Goal: Contribute content: Contribute content

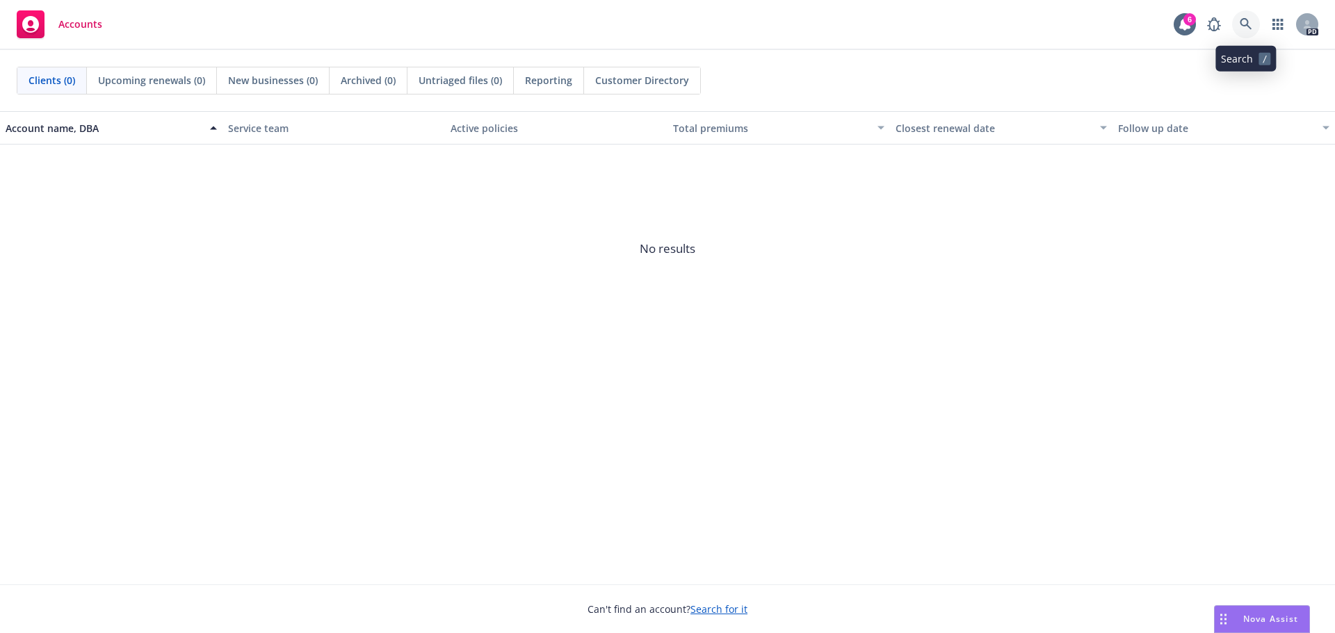
click at [1250, 24] on icon at bounding box center [1245, 24] width 13 height 13
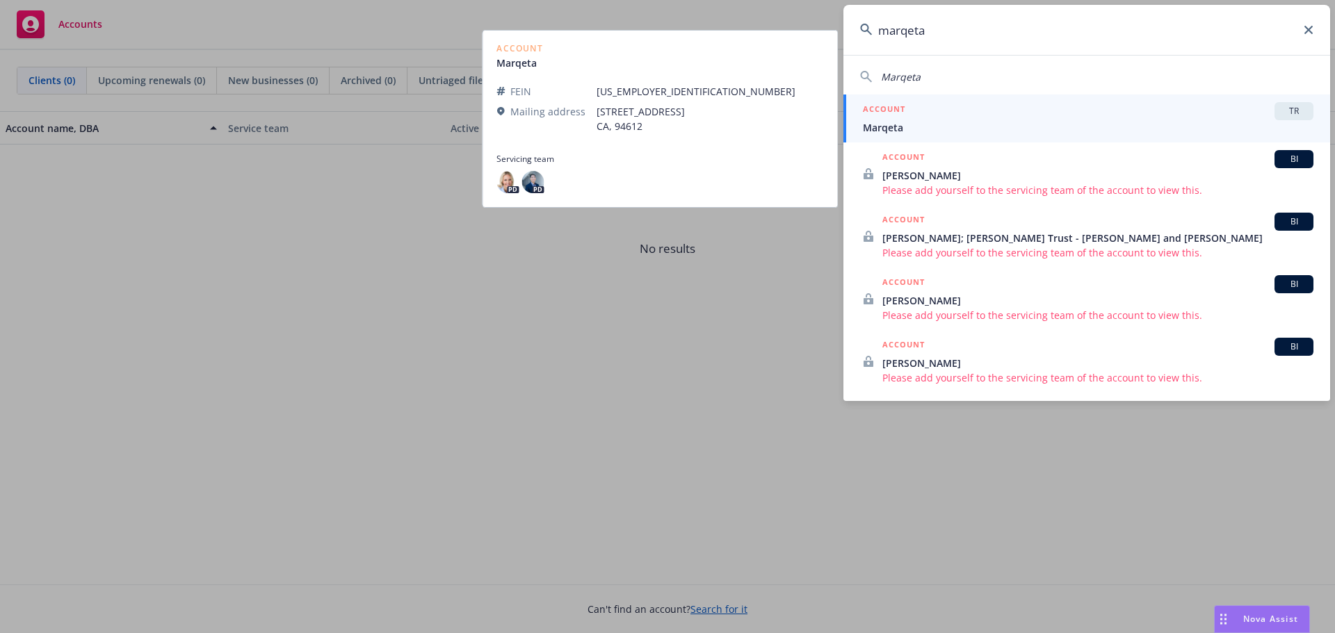
type input "marqeta"
click at [892, 124] on span "Marqeta" at bounding box center [1088, 127] width 450 height 15
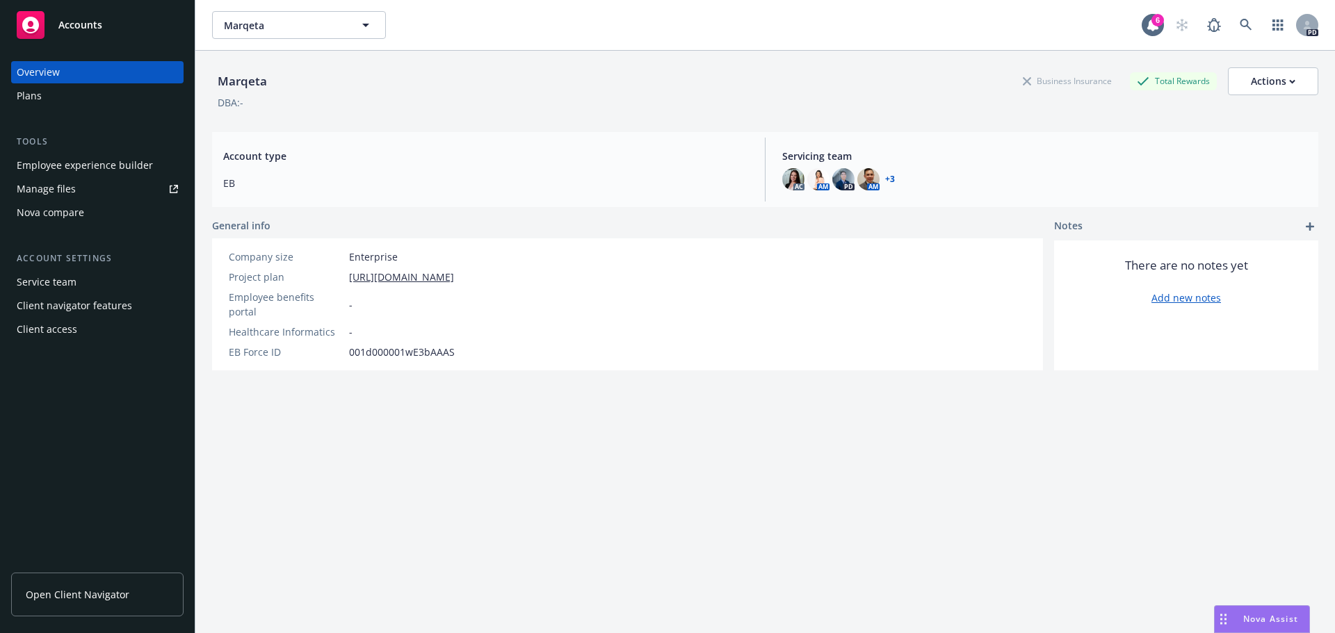
click at [56, 197] on div "Manage files" at bounding box center [46, 189] width 59 height 22
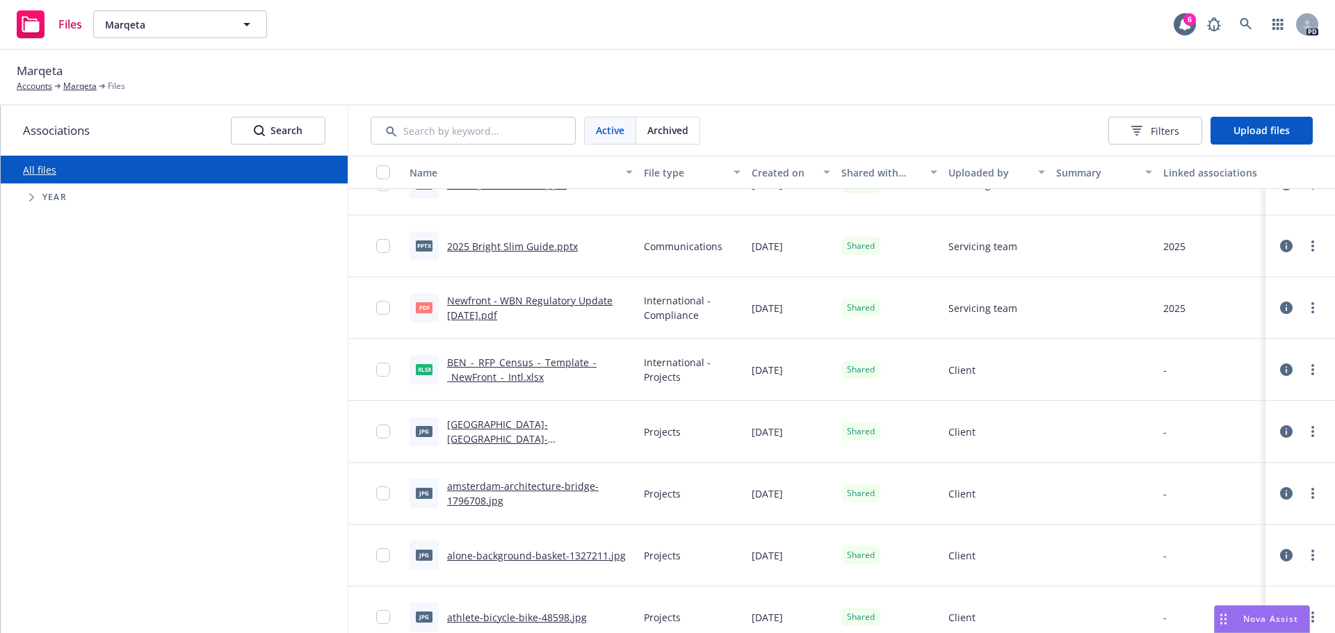
scroll to position [904, 0]
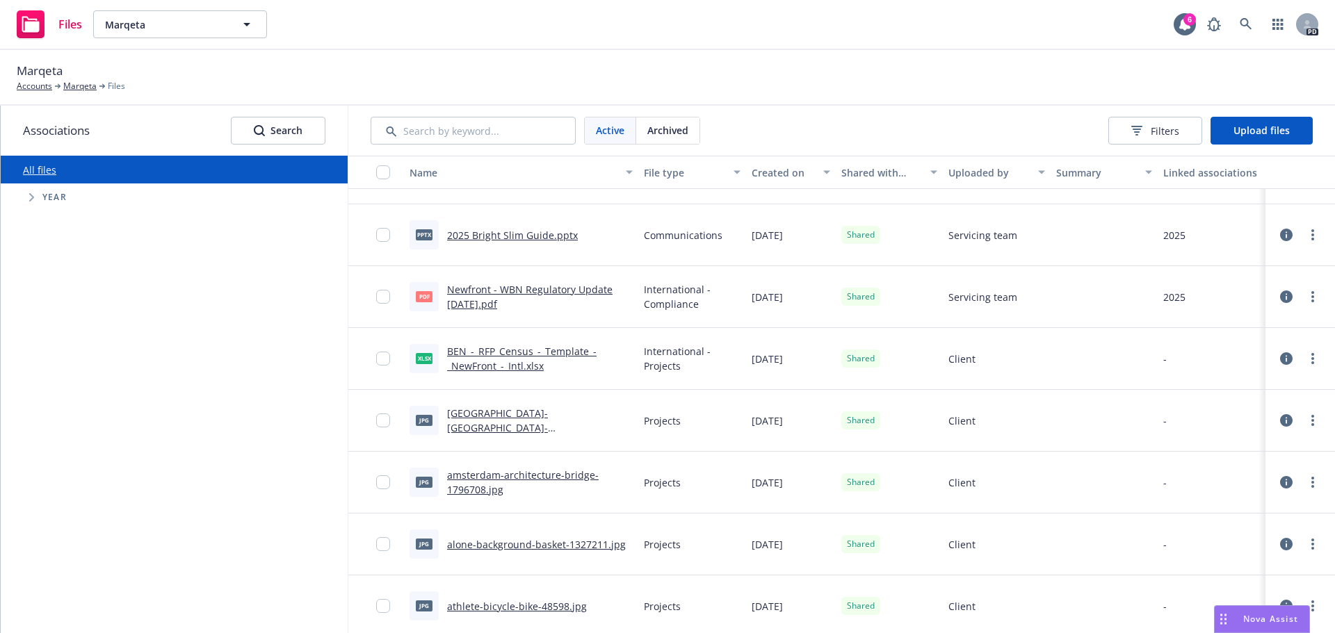
click at [36, 200] on span "Tree Example" at bounding box center [31, 197] width 22 height 22
click at [47, 387] on icon "Tree Example" at bounding box center [50, 388] width 6 height 8
click at [89, 387] on span "2025" at bounding box center [90, 382] width 22 height 15
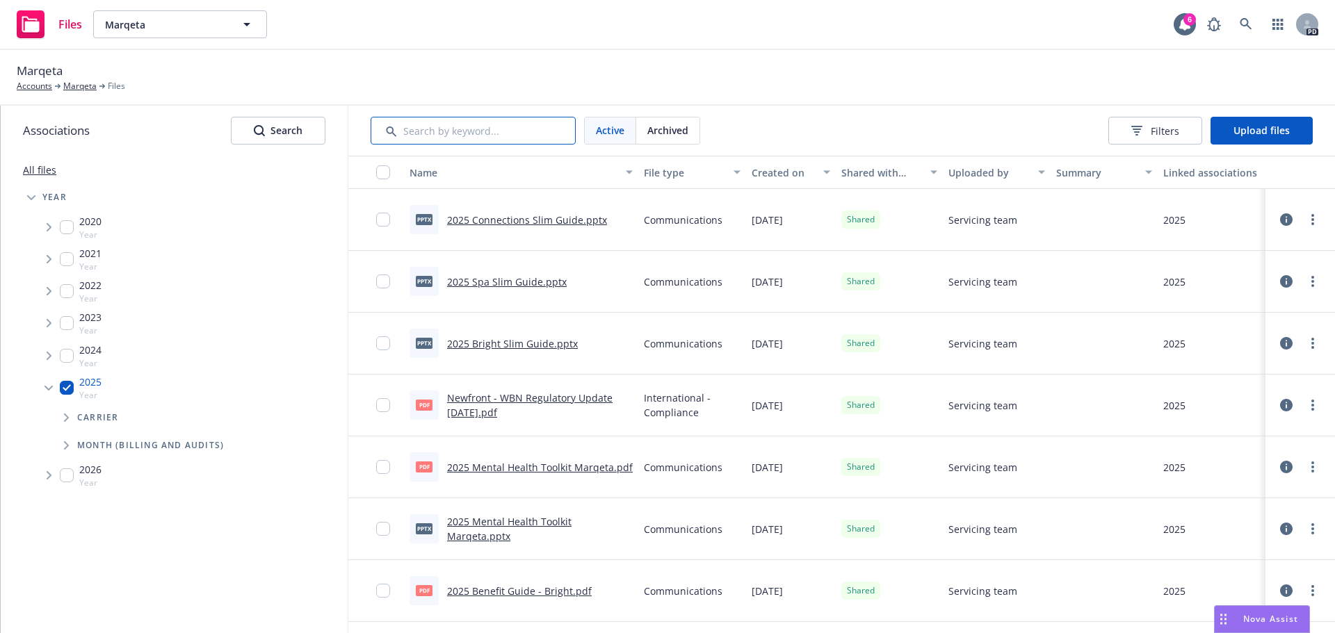
click at [448, 129] on input "Search by keyword..." at bounding box center [473, 131] width 205 height 28
click at [1258, 136] on span "Upload files" at bounding box center [1261, 130] width 56 height 13
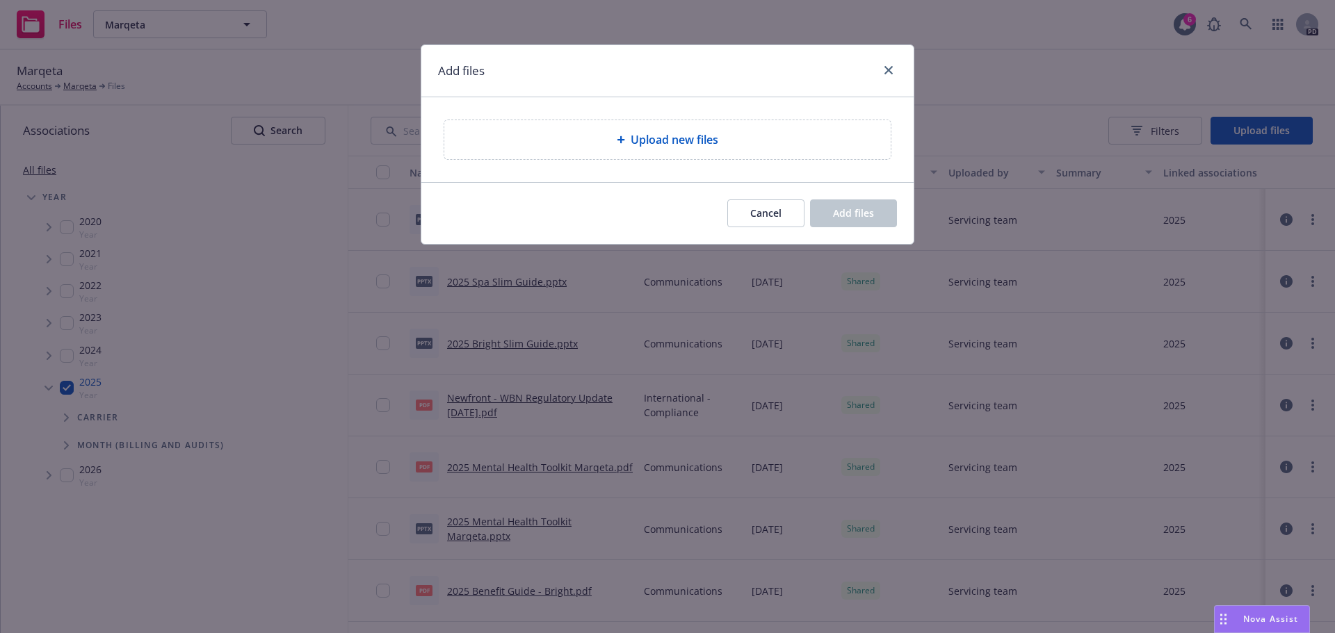
click at [654, 137] on span "Upload new files" at bounding box center [675, 139] width 88 height 17
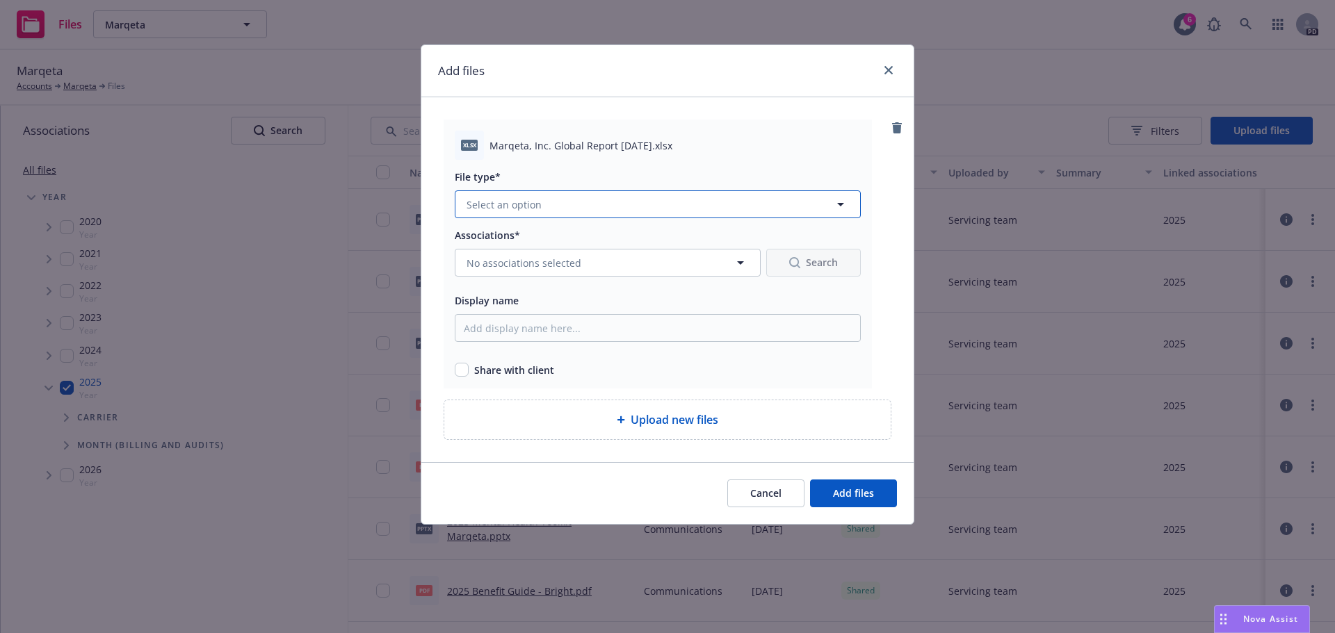
click at [558, 209] on button "Select an option" at bounding box center [658, 204] width 406 height 28
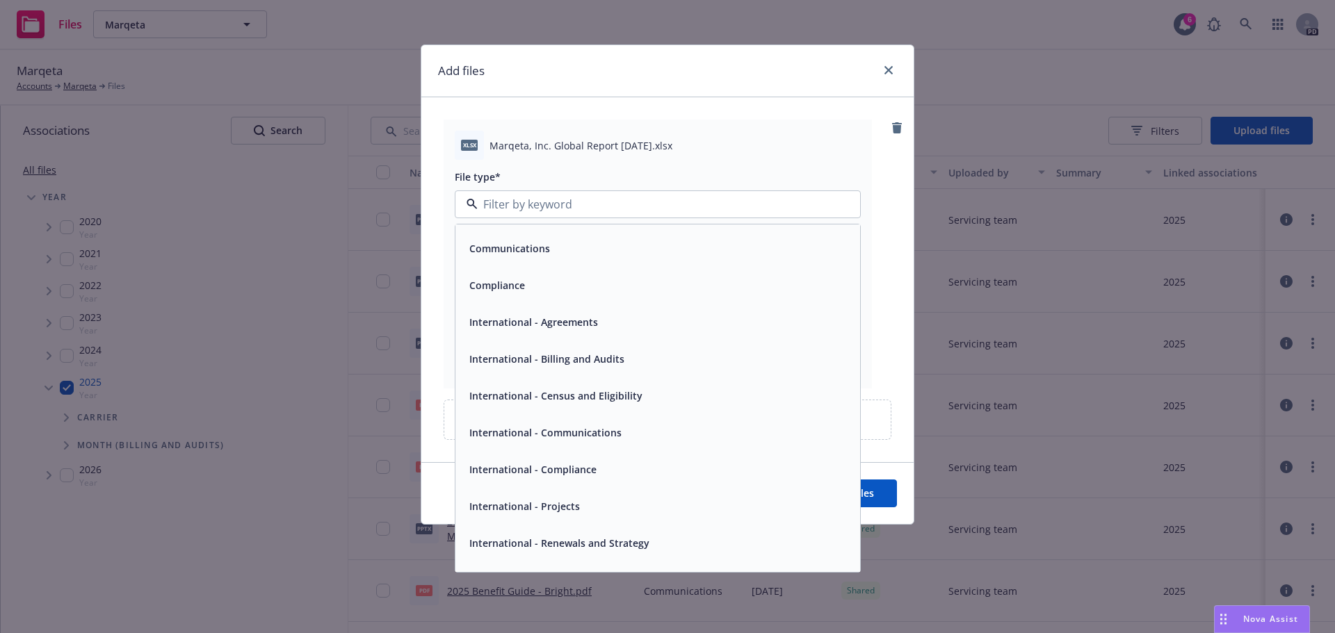
scroll to position [139, 0]
click at [506, 201] on input at bounding box center [655, 204] width 355 height 17
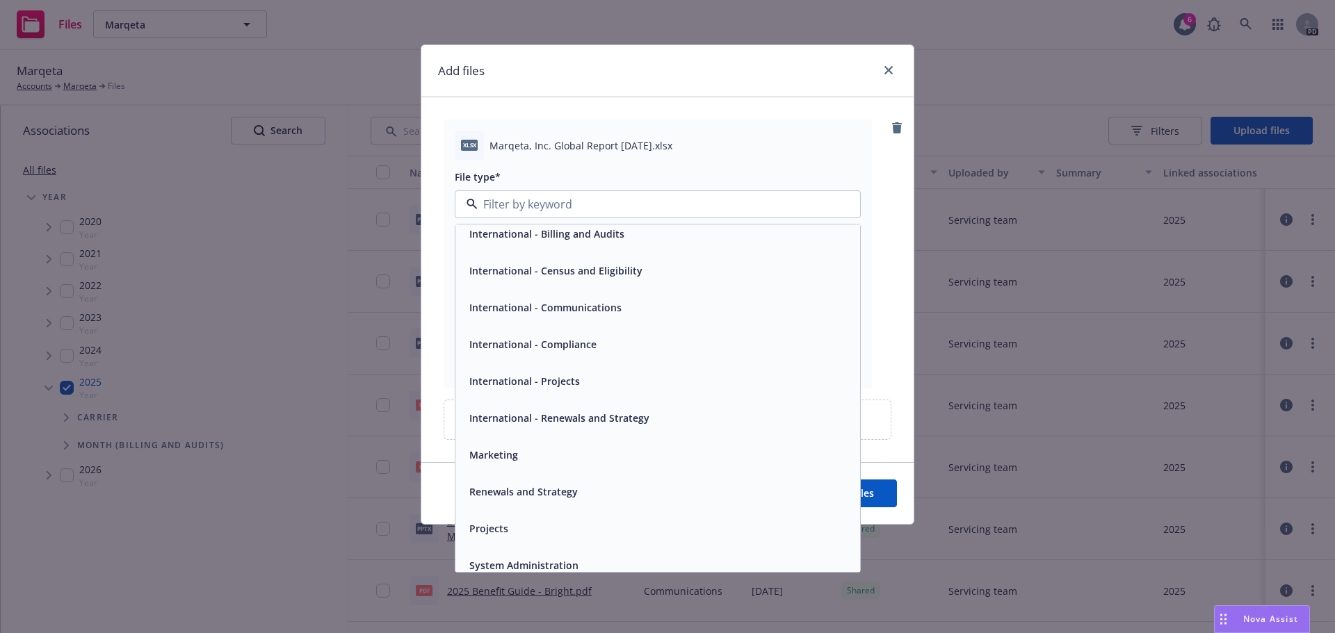
scroll to position [242, 0]
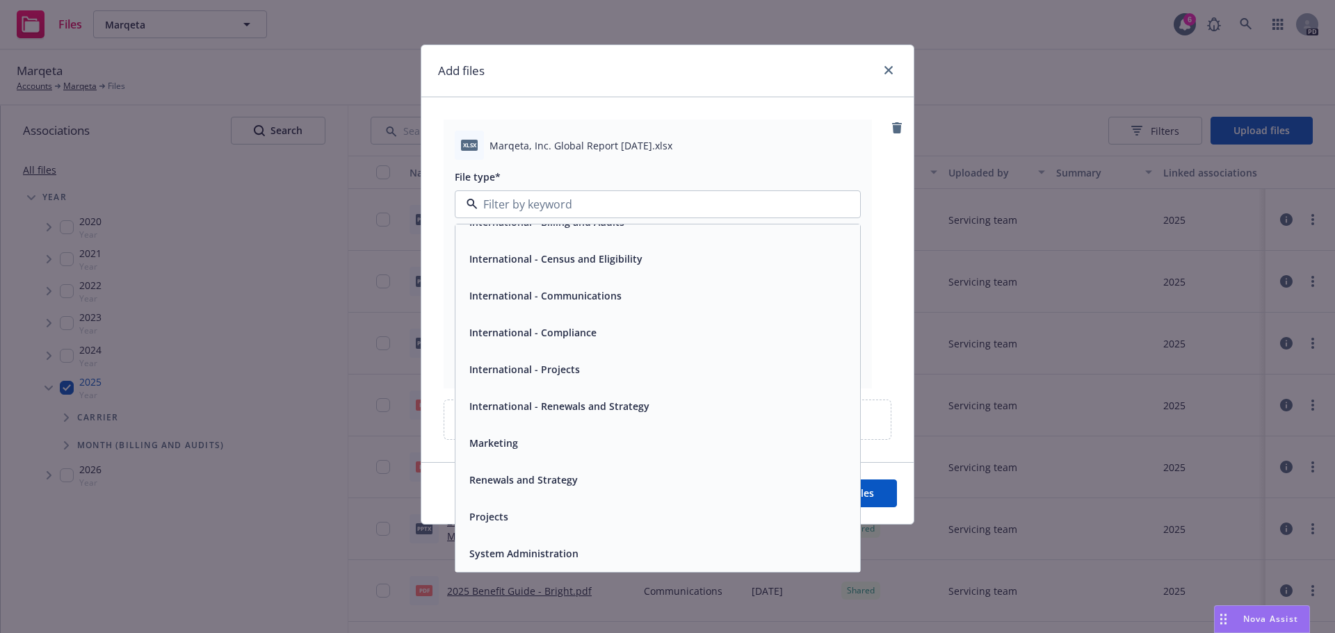
click at [546, 364] on span "International - Projects" at bounding box center [524, 369] width 111 height 15
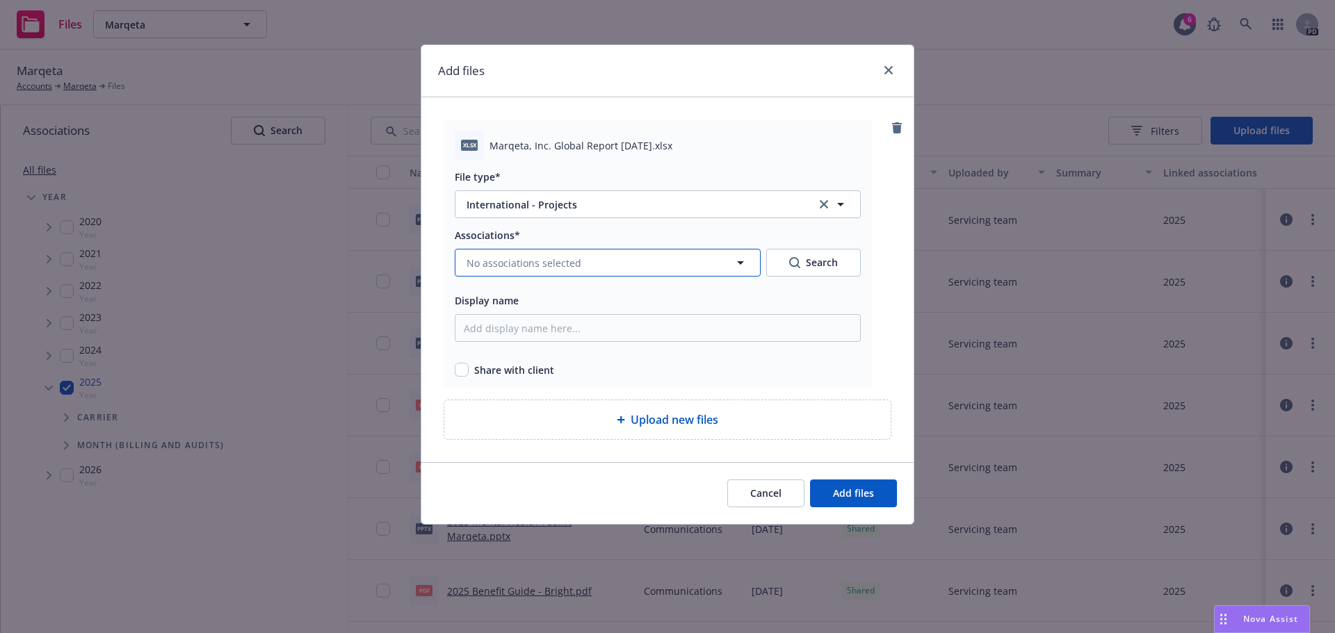
click at [736, 266] on icon "button" at bounding box center [740, 262] width 17 height 17
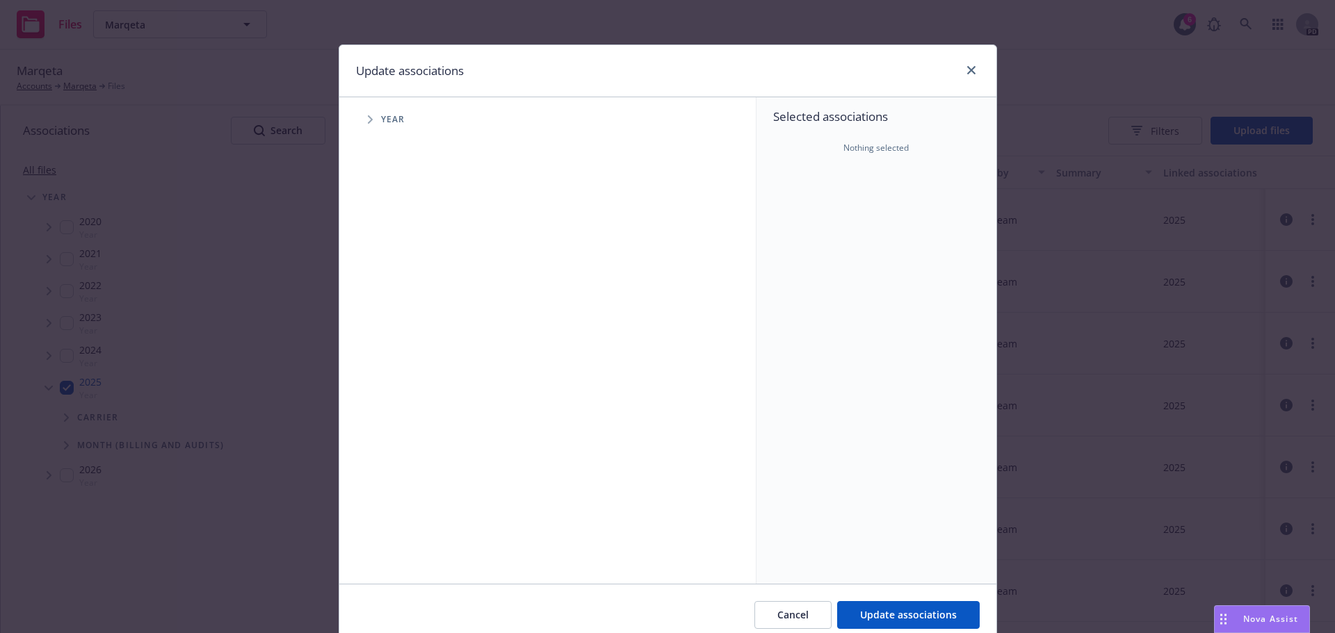
click at [368, 118] on icon "Tree Example" at bounding box center [371, 119] width 6 height 8
click at [403, 303] on input "Tree Example" at bounding box center [405, 310] width 14 height 14
checkbox input "true"
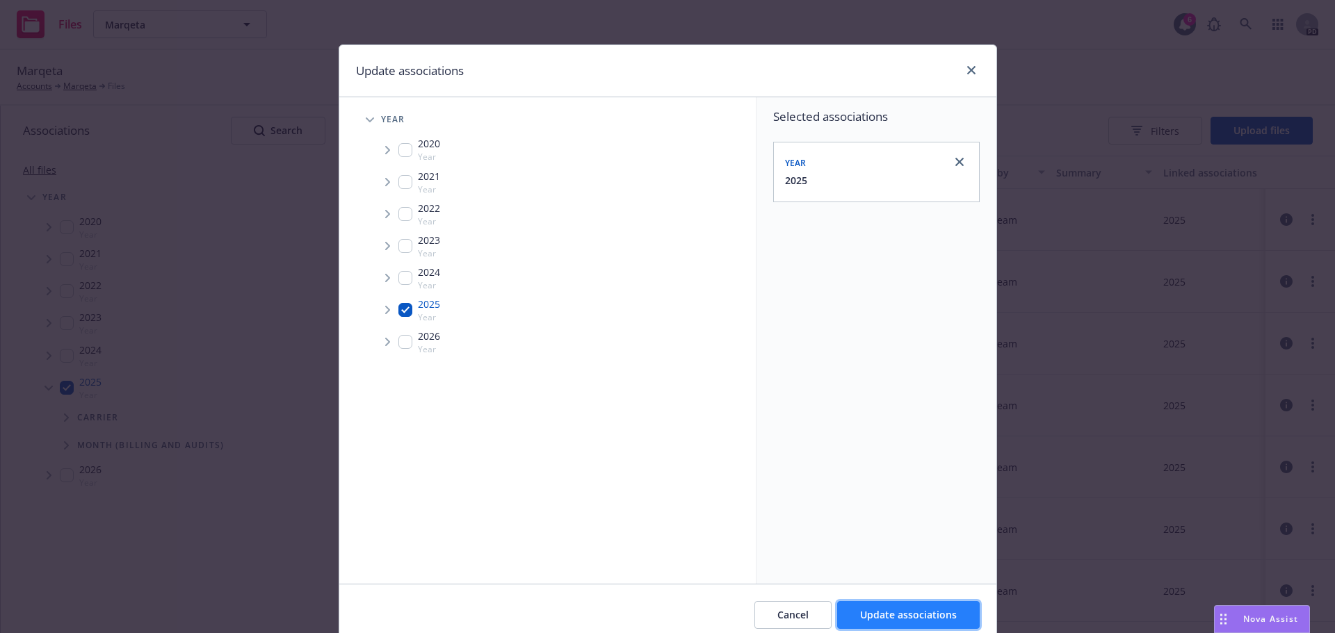
click at [916, 620] on span "Update associations" at bounding box center [908, 614] width 97 height 13
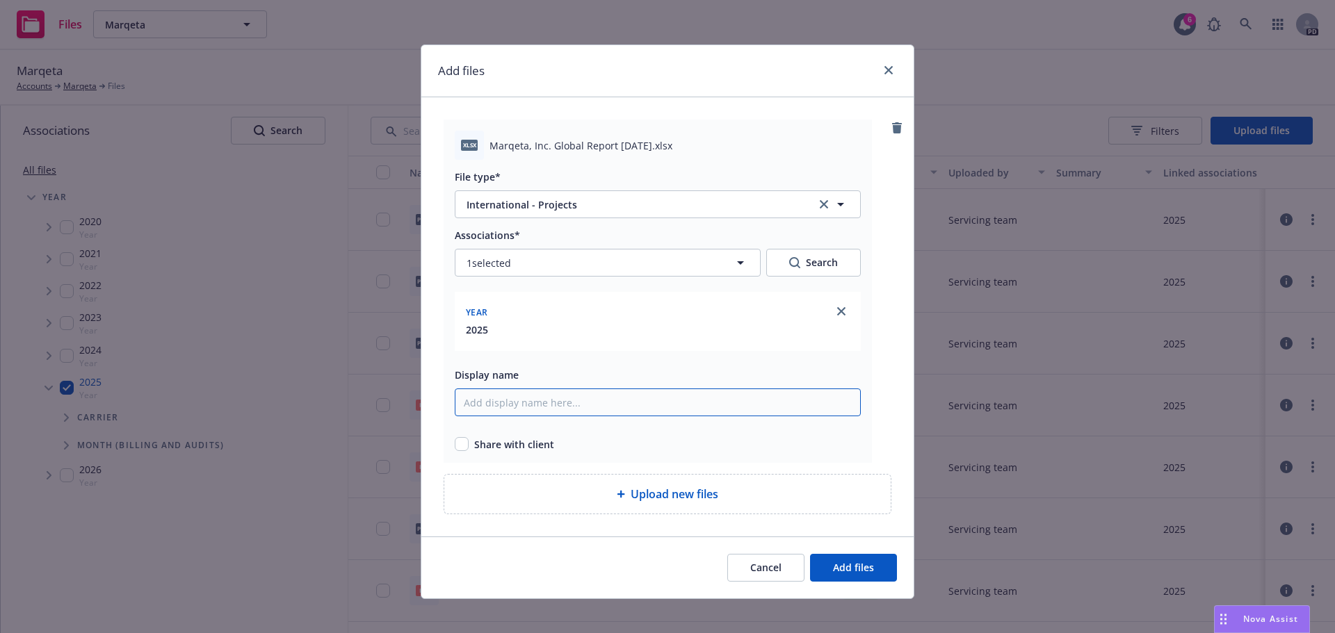
click at [513, 407] on input "Display name" at bounding box center [658, 403] width 406 height 28
type input "Marqeta Global Report [DATE]"
click at [455, 446] on input "checkbox" at bounding box center [462, 444] width 14 height 14
checkbox input "true"
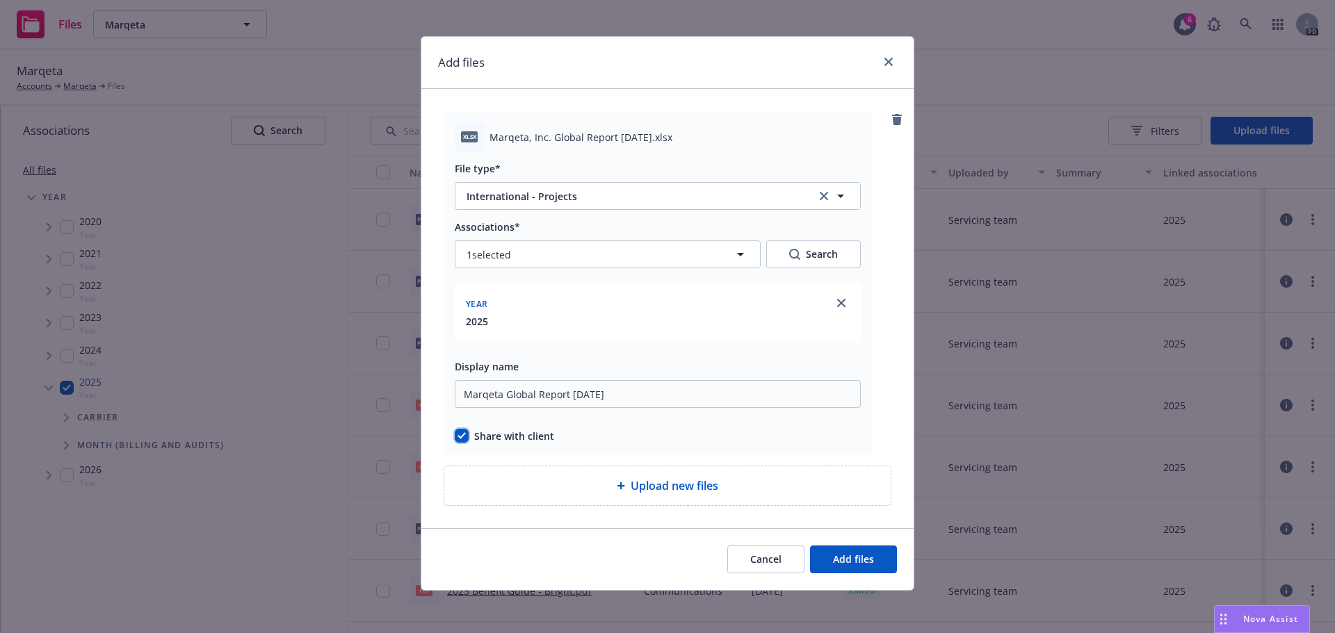
scroll to position [10, 0]
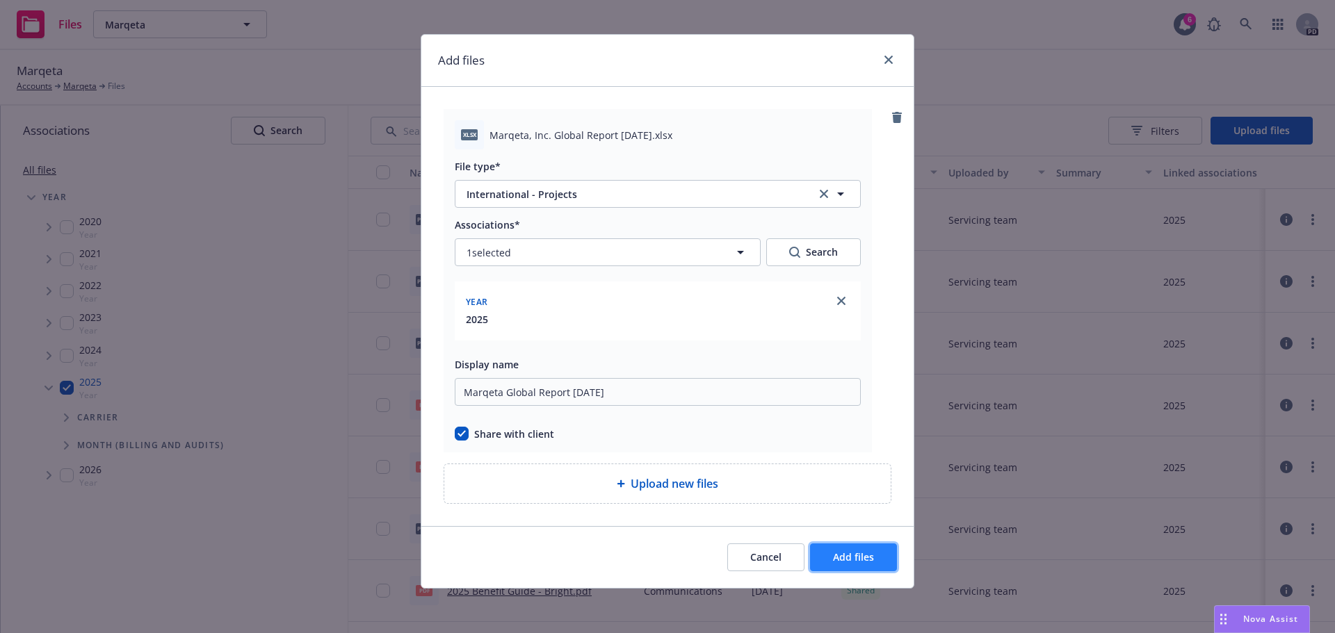
click at [863, 558] on span "Add files" at bounding box center [853, 557] width 41 height 13
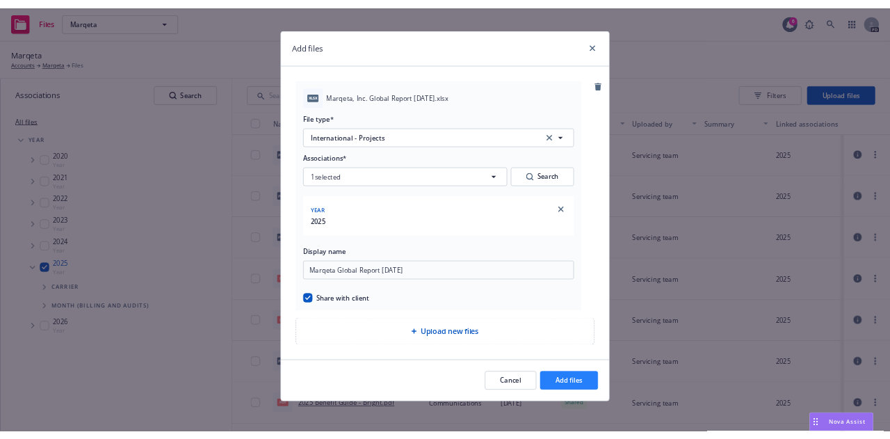
scroll to position [0, 0]
